Goal: Check status: Check status

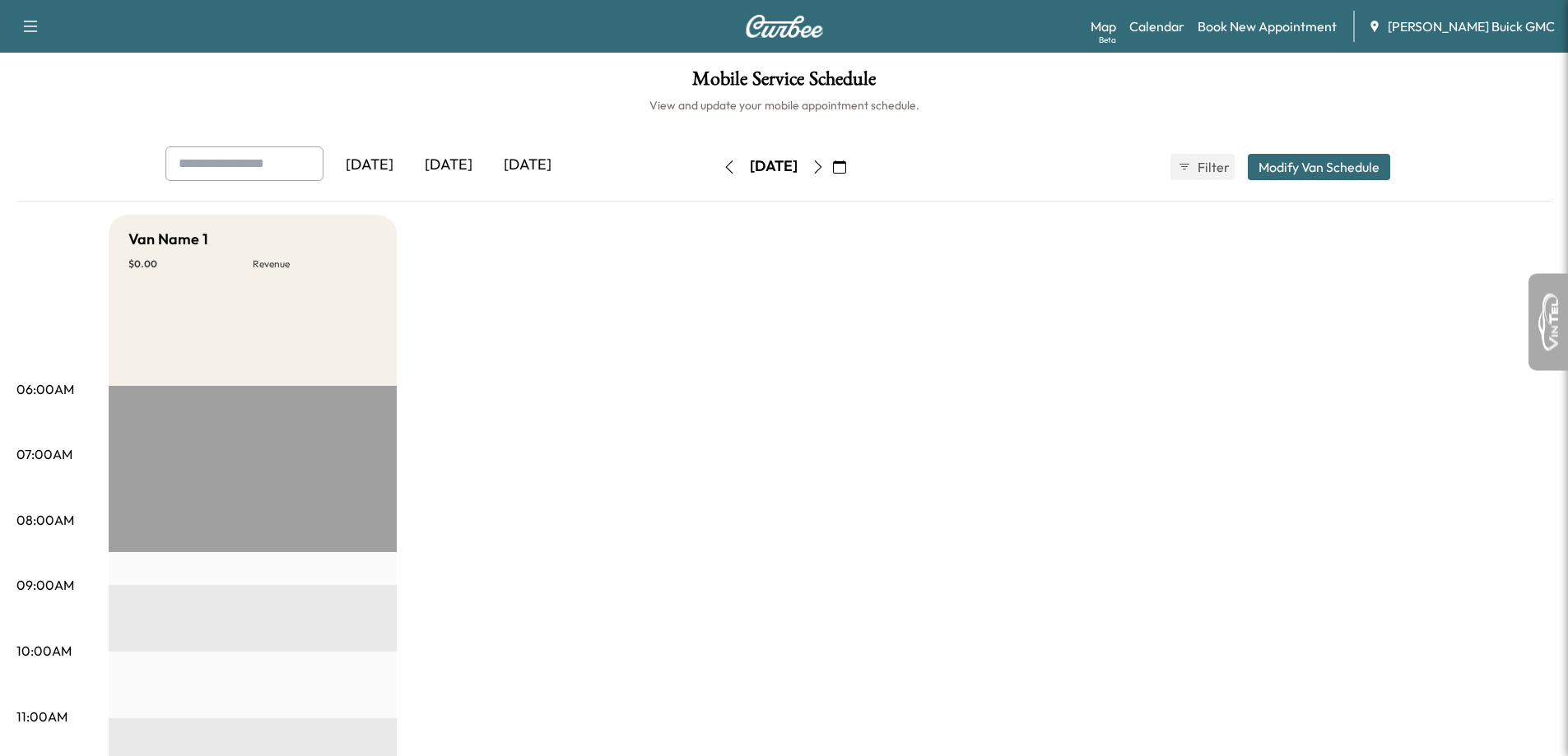
click at [468, 165] on div "[DATE]" at bounding box center [448, 165] width 79 height 38
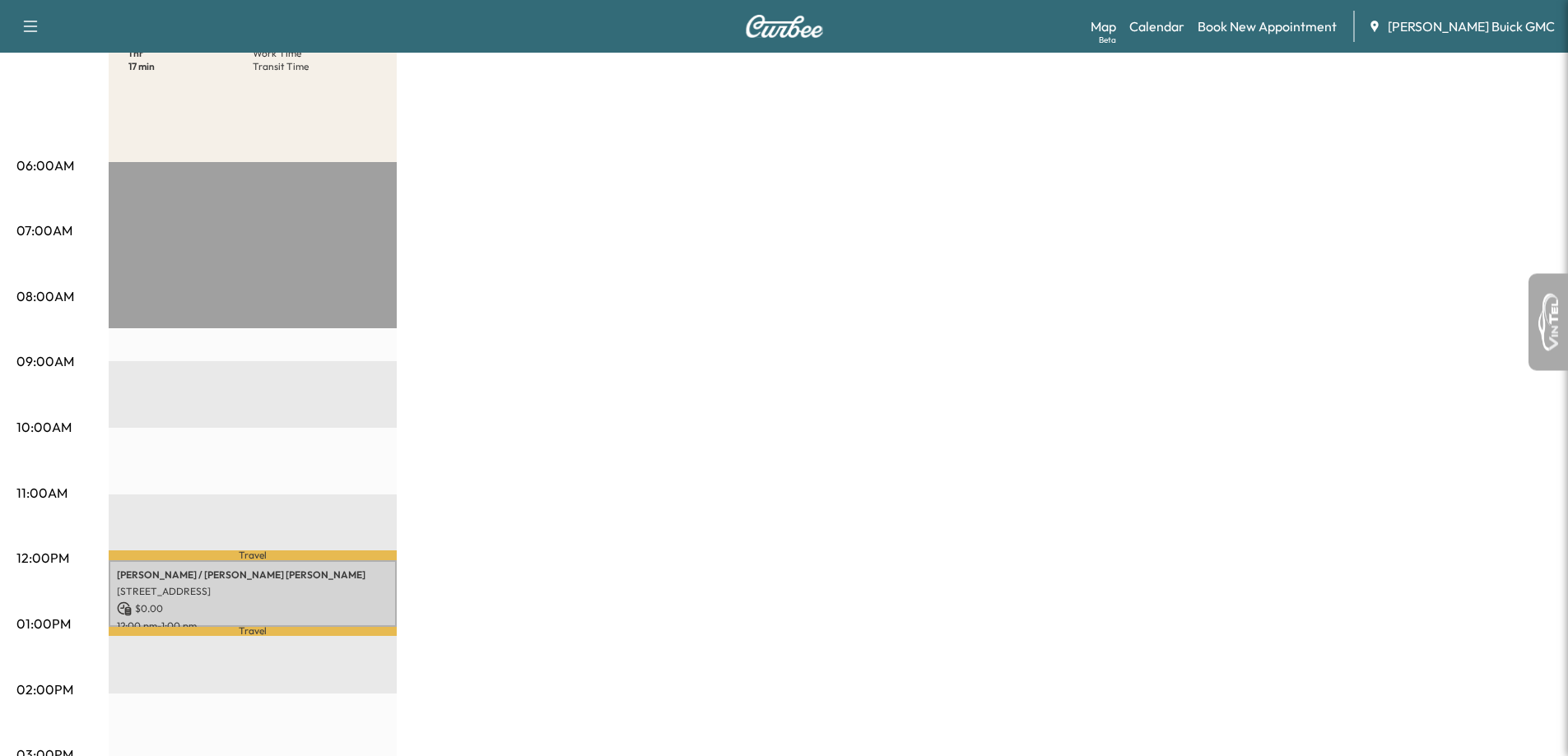
scroll to position [494, 0]
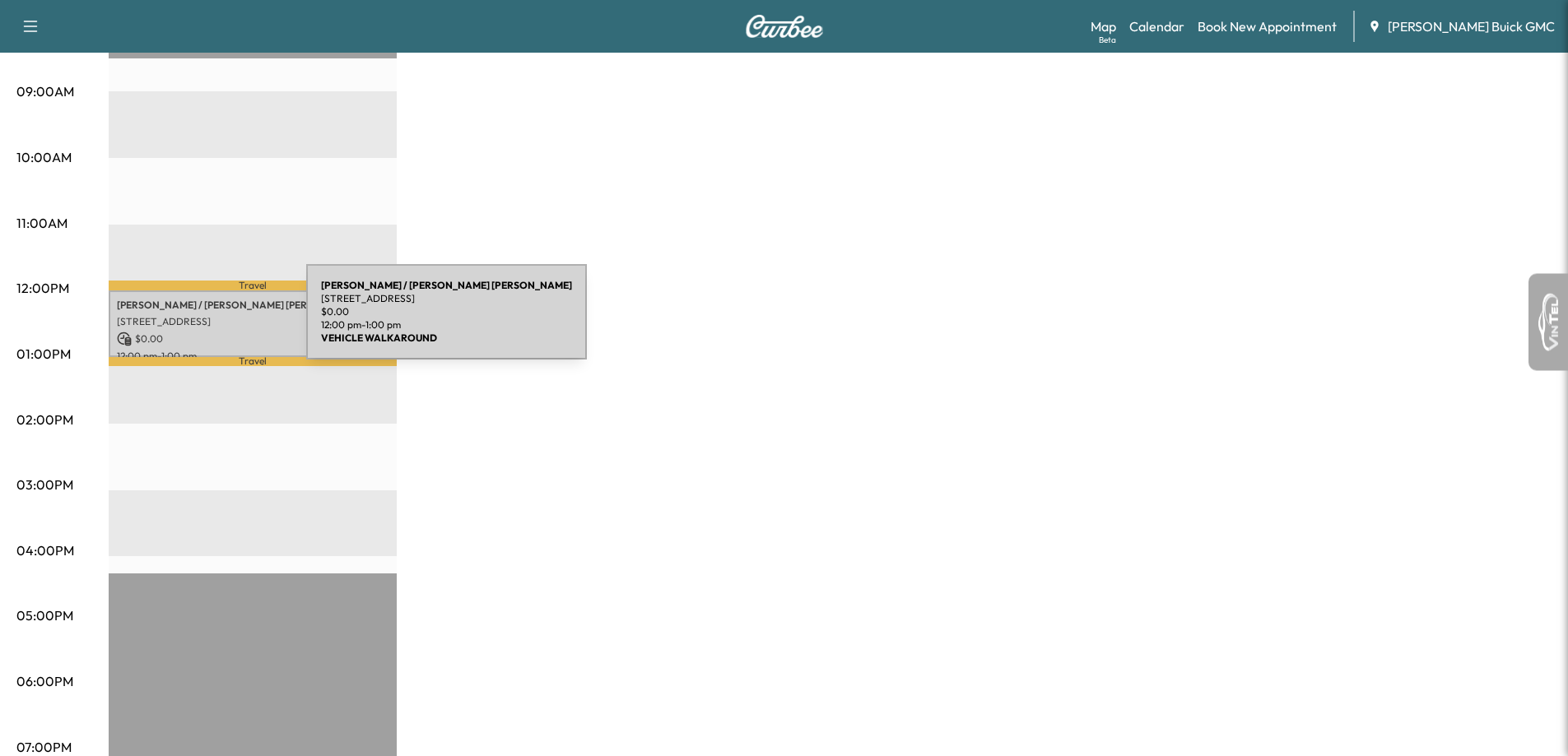
click at [183, 321] on p "[STREET_ADDRESS]" at bounding box center [253, 322] width 272 height 13
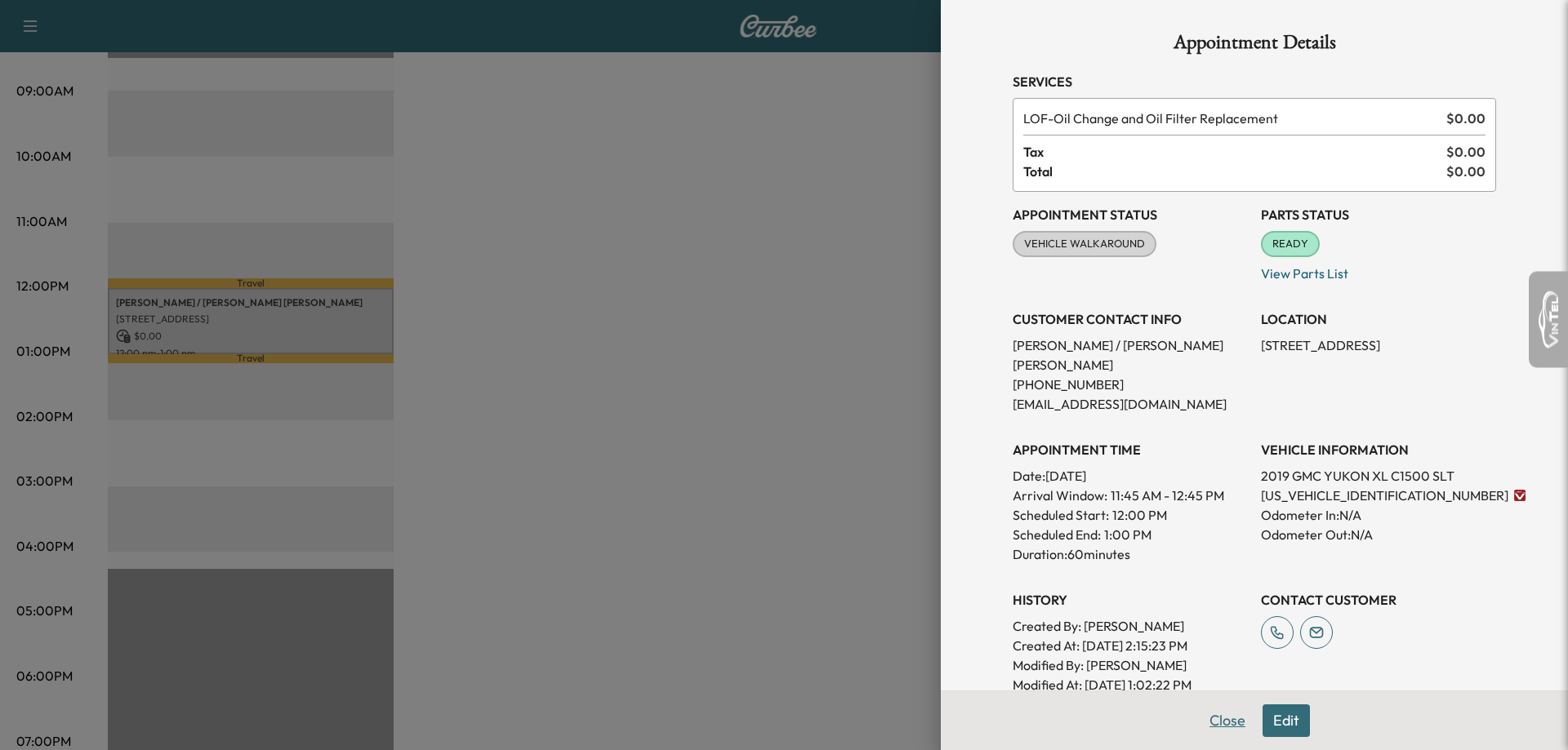
click at [1199, 726] on button "Close" at bounding box center [1227, 721] width 58 height 33
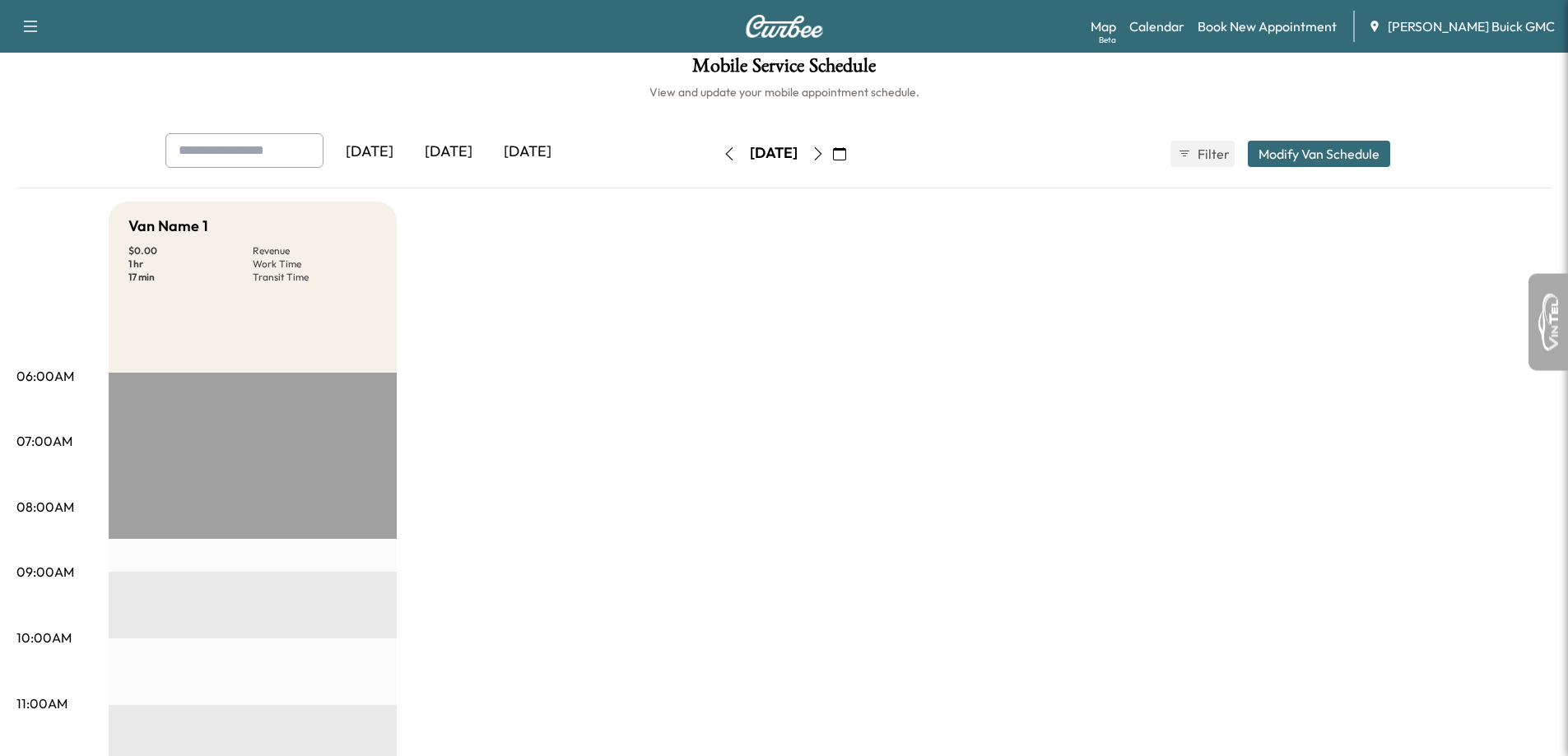
scroll to position [0, 0]
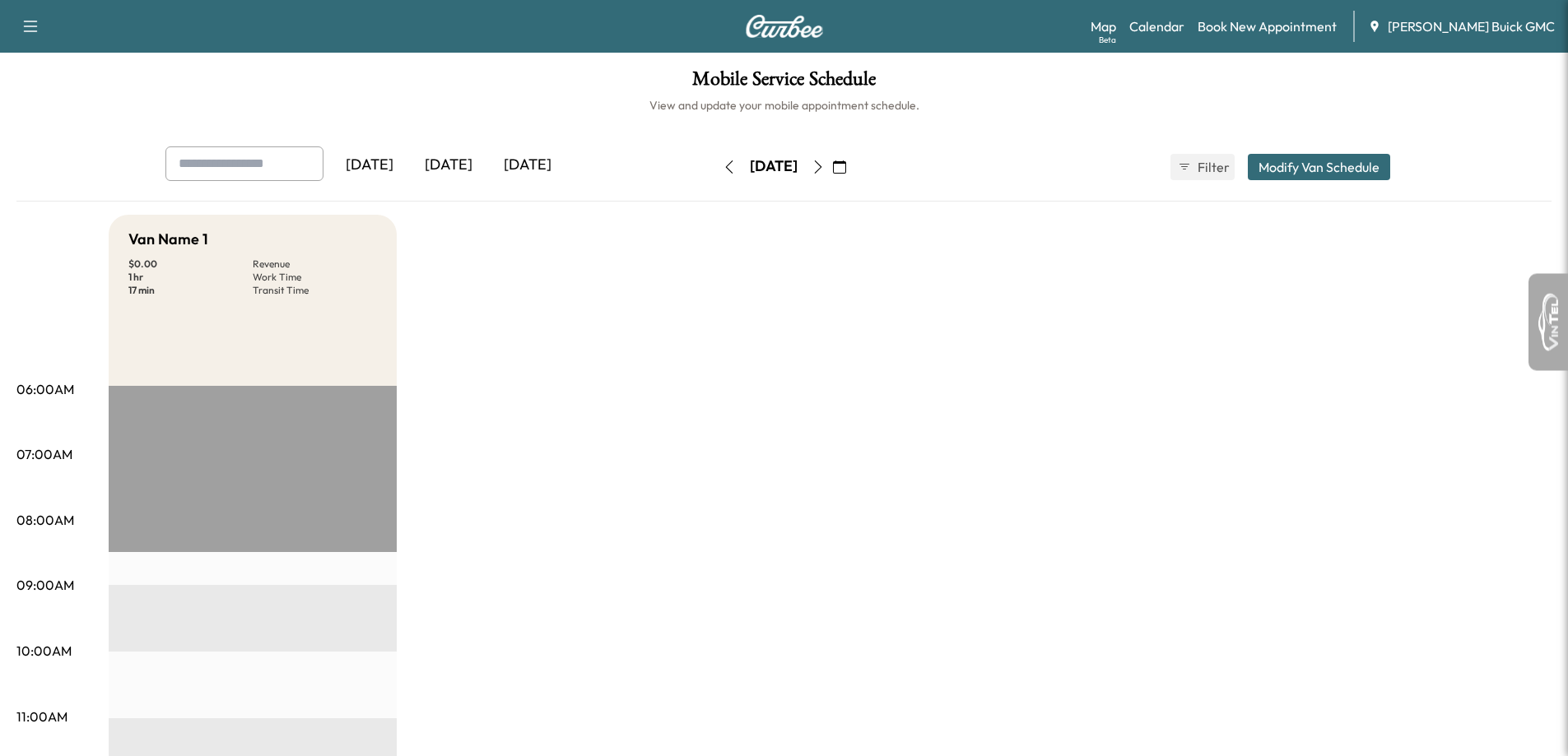
click at [832, 174] on button "button" at bounding box center [818, 167] width 28 height 27
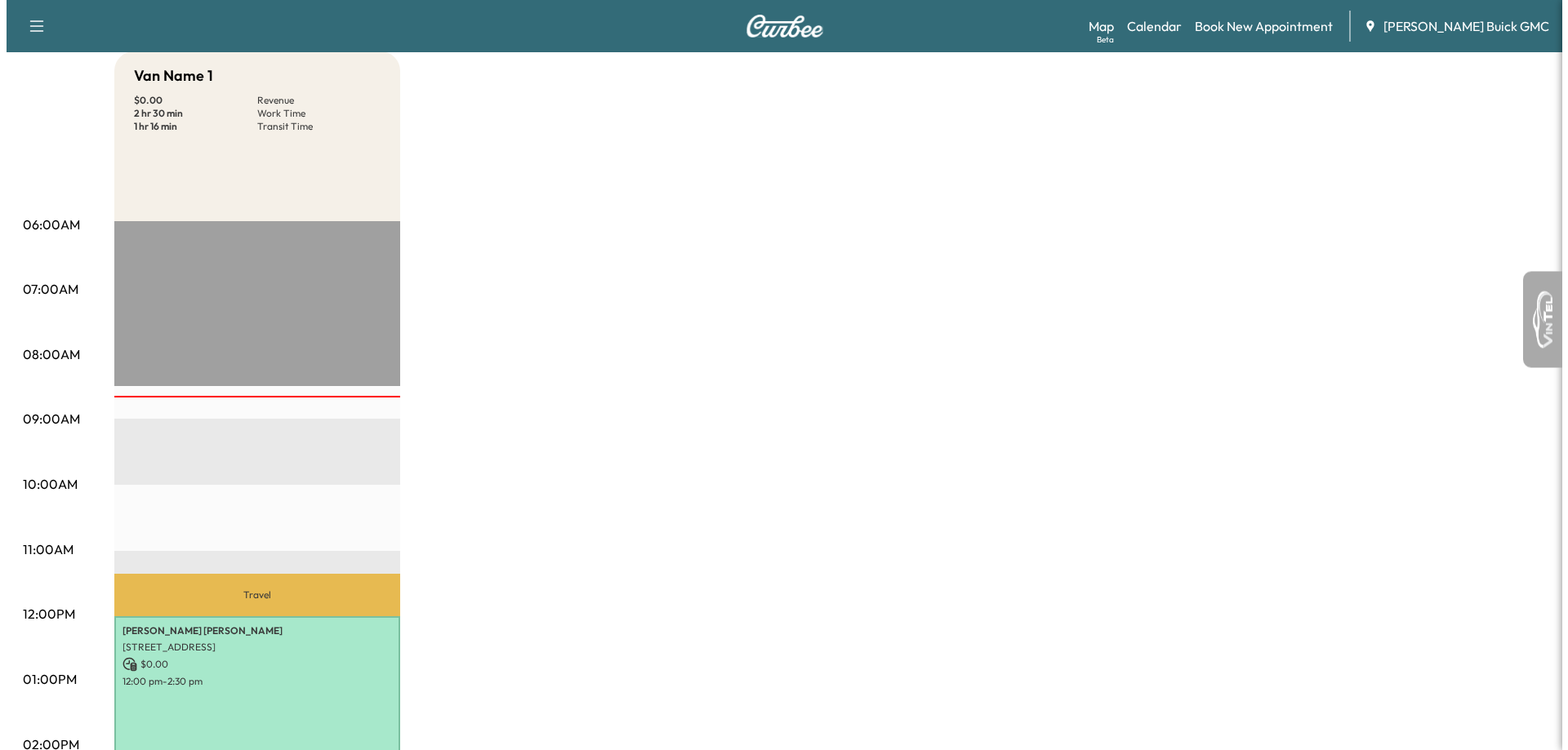
scroll to position [408, 0]
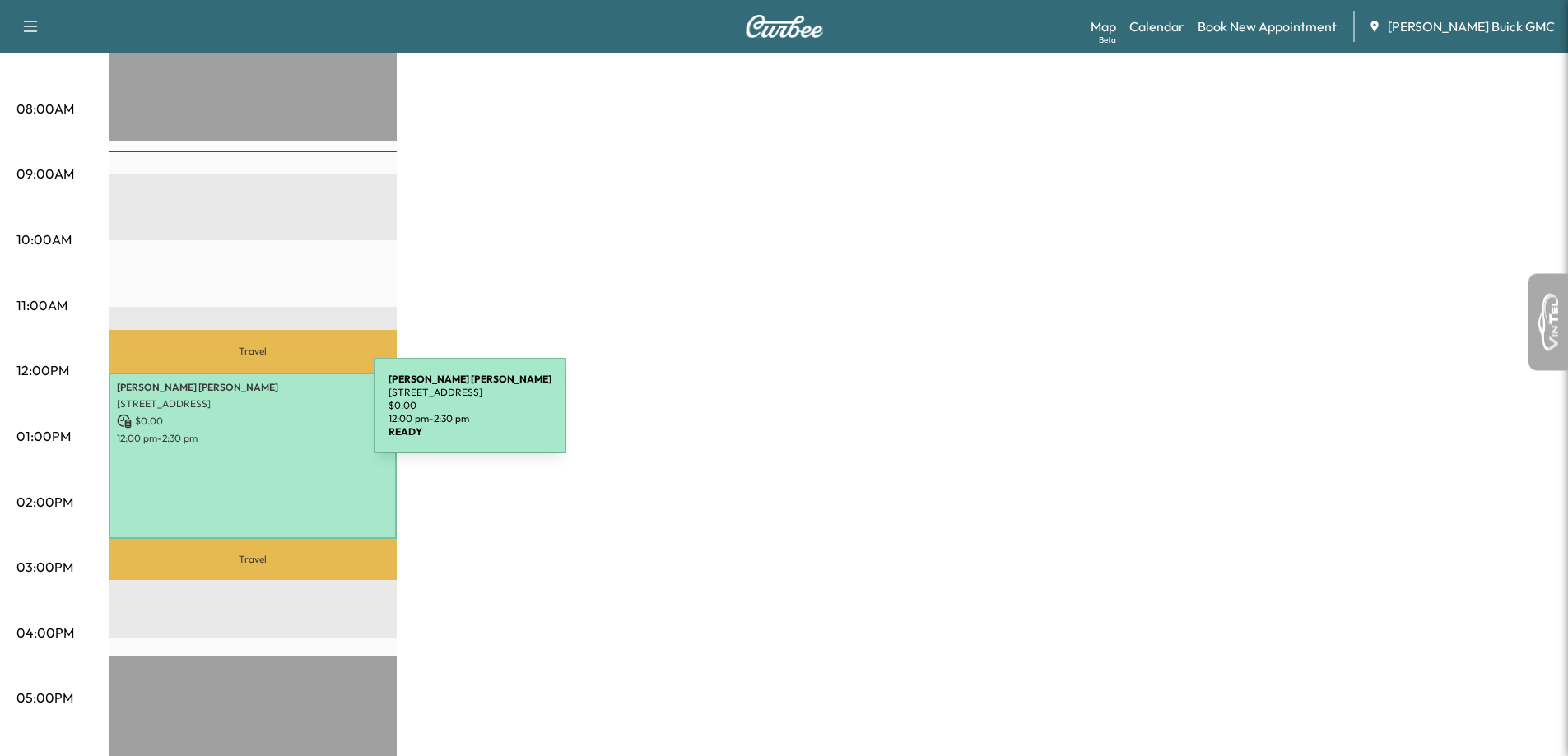
click at [248, 417] on p "$ 0.00" at bounding box center [253, 421] width 272 height 15
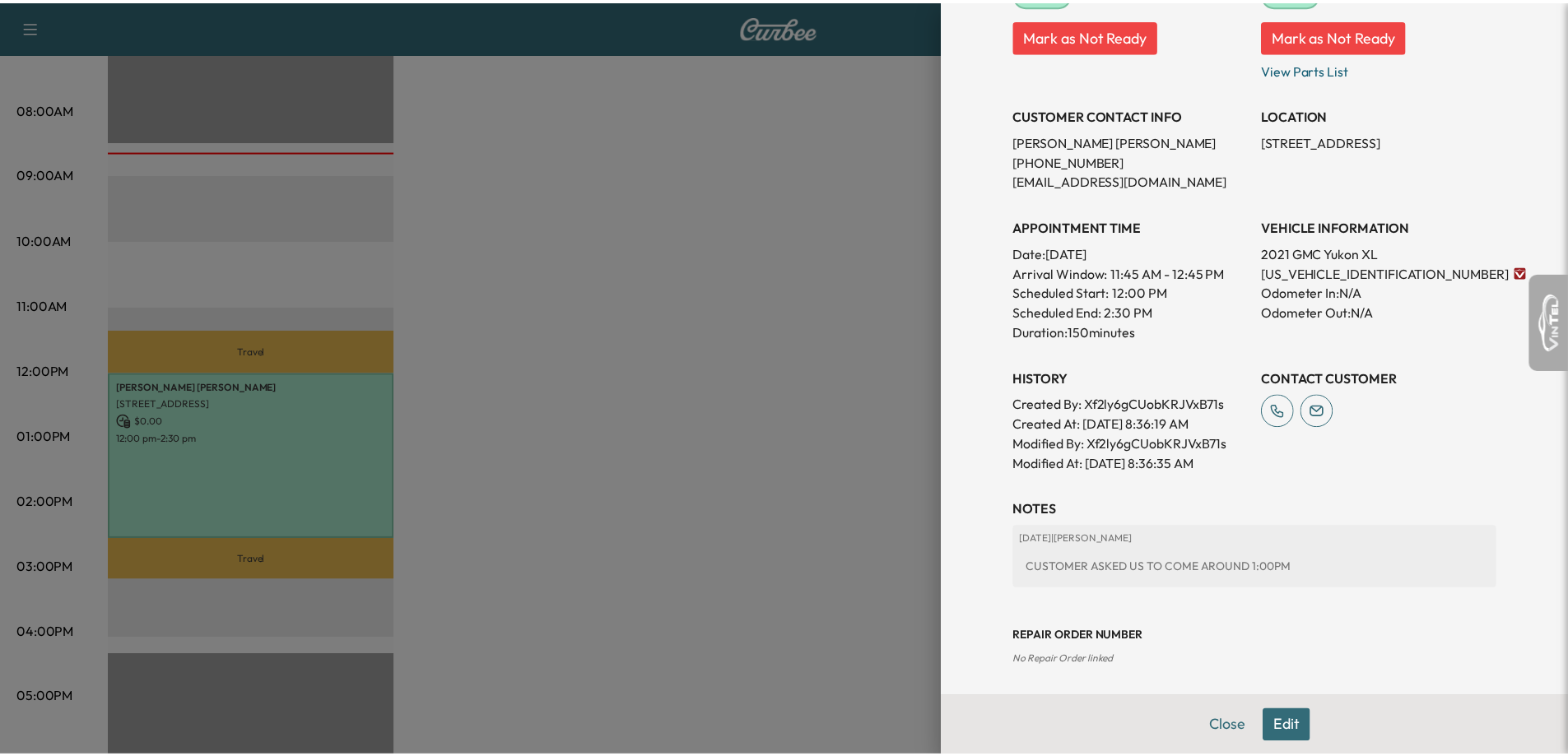
scroll to position [297, 0]
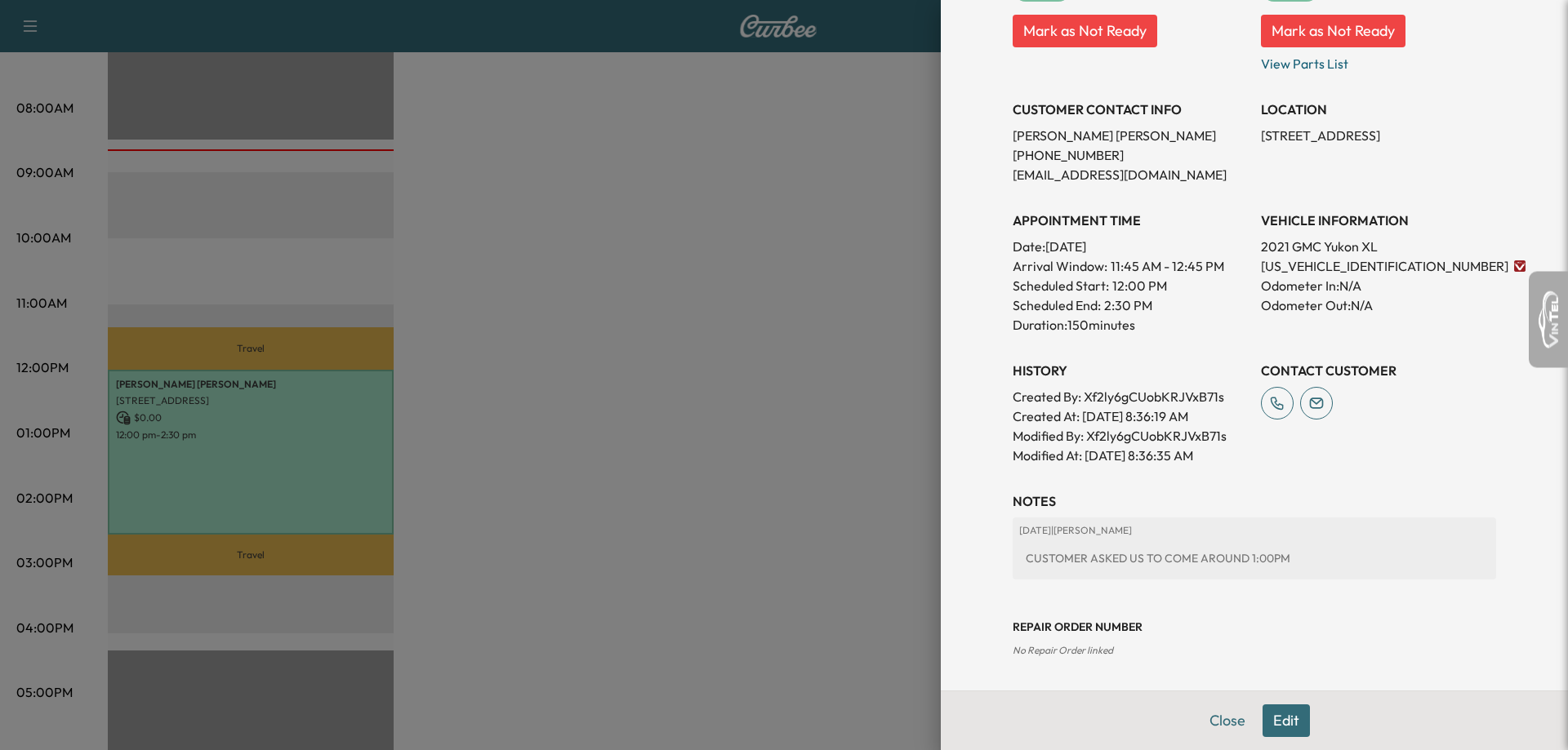
click at [426, 149] on div at bounding box center [784, 375] width 1568 height 750
